Goal: Information Seeking & Learning: Learn about a topic

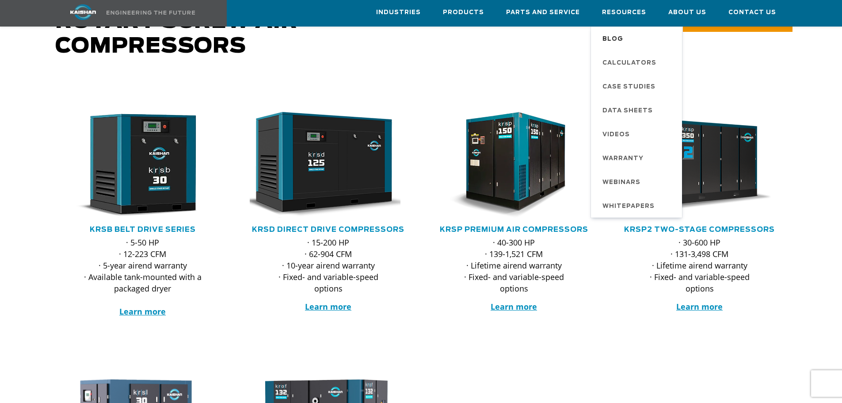
scroll to position [88, 0]
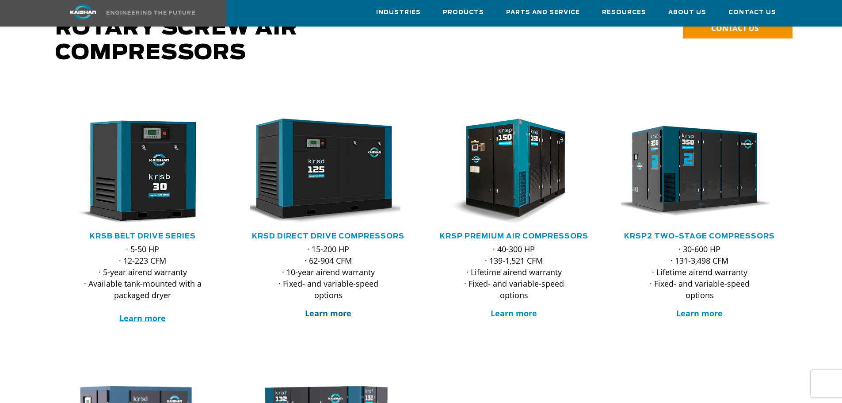
click at [337, 308] on strong "Learn more" at bounding box center [328, 313] width 46 height 11
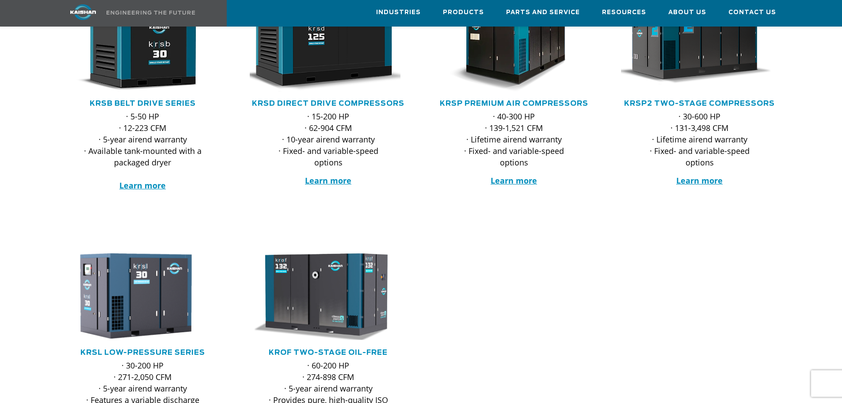
scroll to position [177, 0]
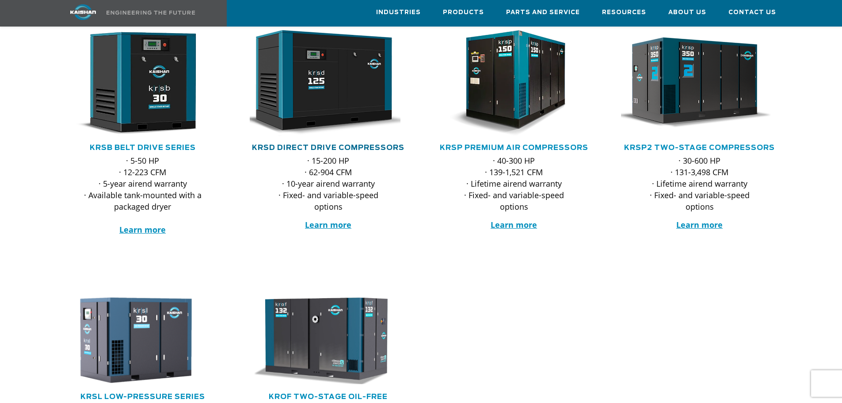
click at [325, 144] on link "KRSD Direct Drive Compressors" at bounding box center [328, 147] width 152 height 7
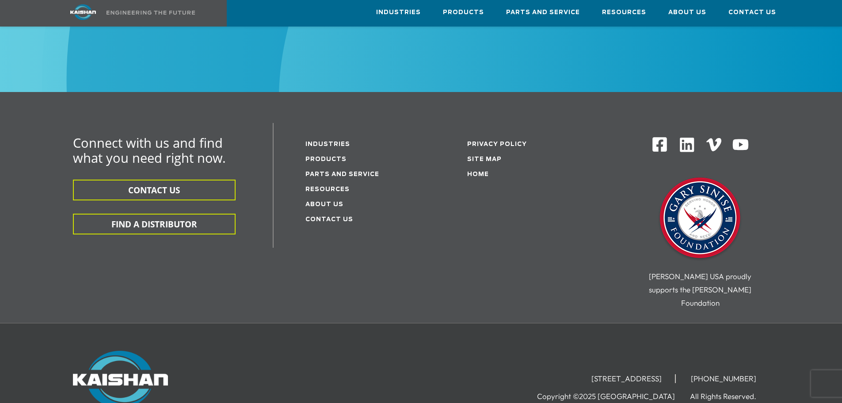
scroll to position [1458, 0]
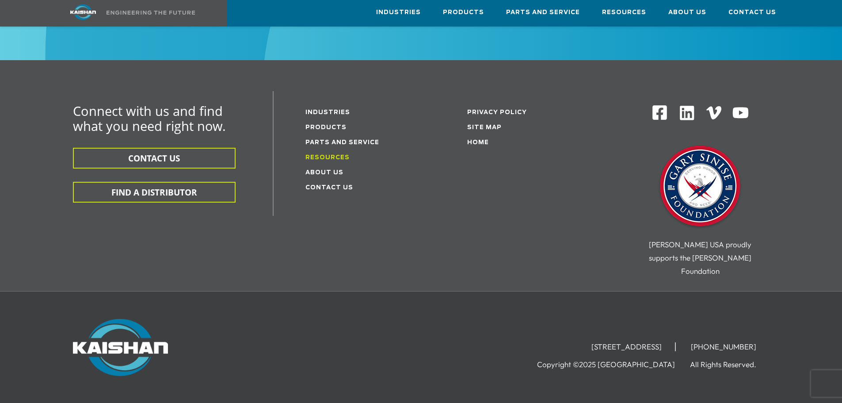
click at [331, 155] on link "Resources" at bounding box center [327, 158] width 44 height 6
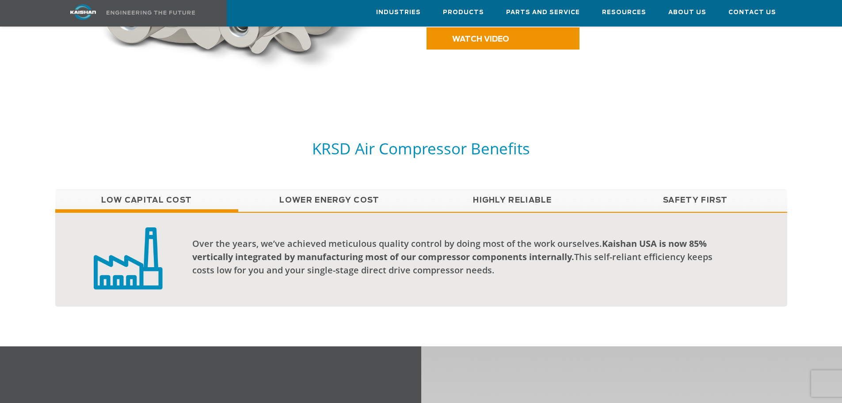
scroll to position [619, 0]
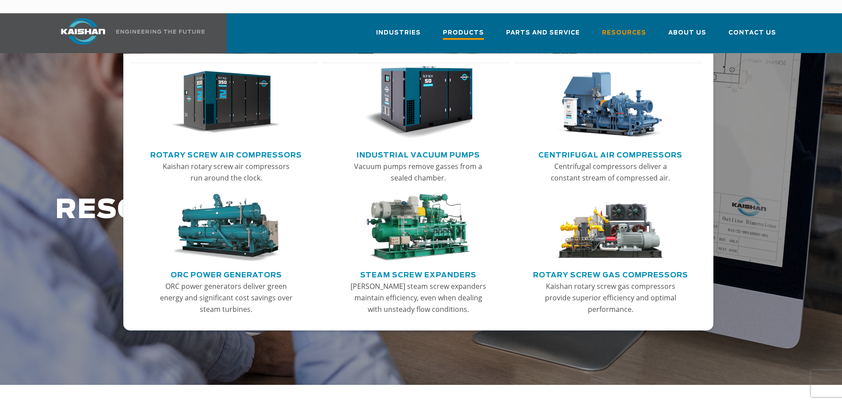
click at [484, 28] on span "Products" at bounding box center [463, 34] width 41 height 12
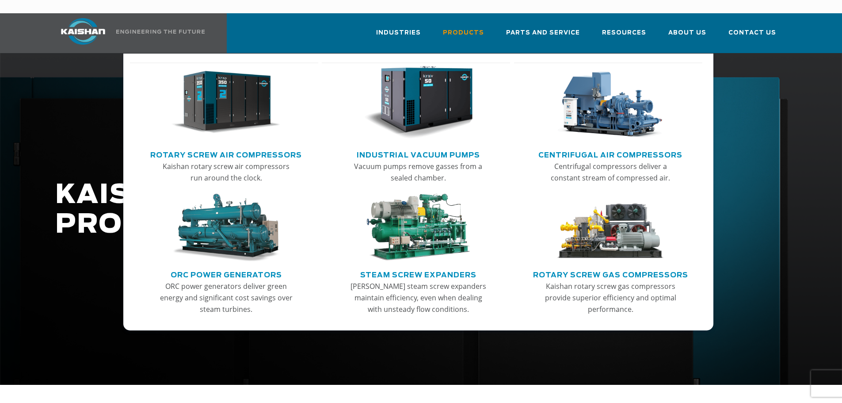
click at [272, 147] on link "Rotary Screw Air Compressors" at bounding box center [226, 153] width 152 height 13
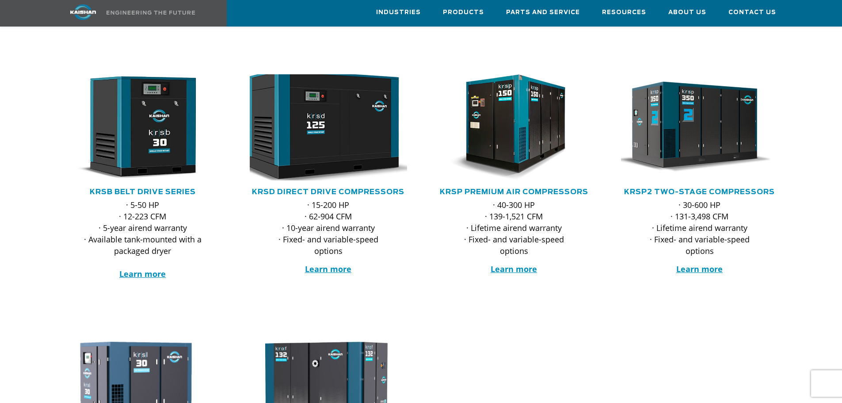
scroll to position [177, 0]
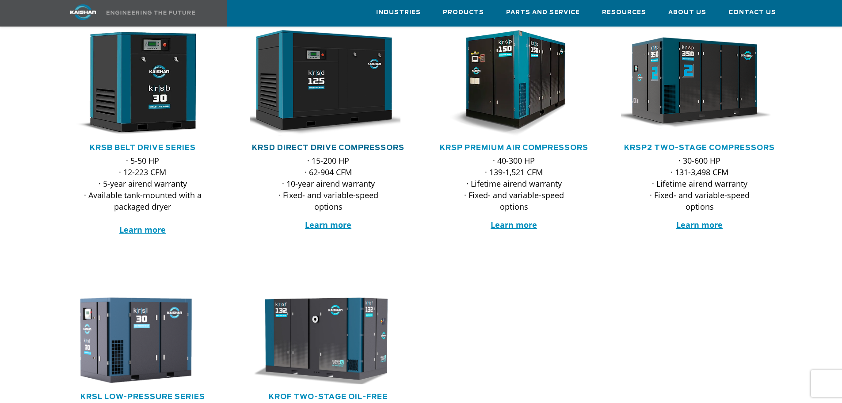
click at [322, 144] on link "KRSD Direct Drive Compressors" at bounding box center [328, 147] width 152 height 7
